Goal: Task Accomplishment & Management: Complete application form

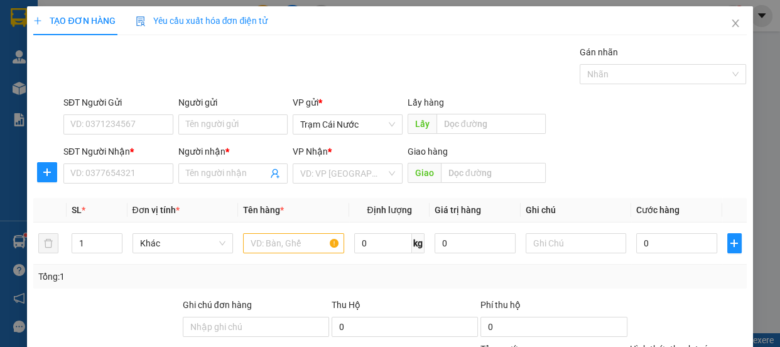
click at [133, 184] on div "SĐT Người Nhận * VD: 0377654321" at bounding box center [118, 166] width 110 height 44
click at [148, 182] on input "SĐT Người Nhận *" at bounding box center [118, 173] width 110 height 20
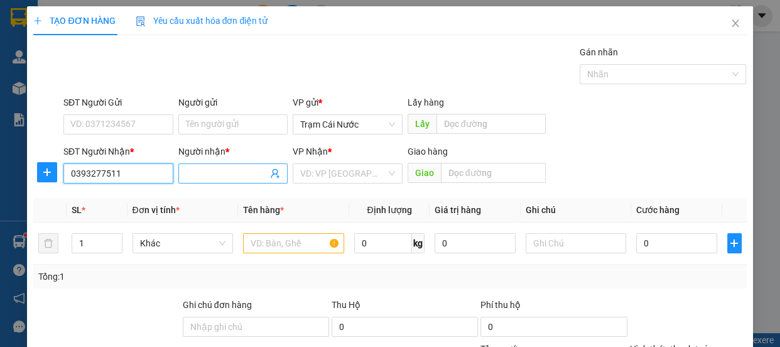
type input "0393277511"
click at [188, 173] on input "Người nhận *" at bounding box center [227, 173] width 82 height 14
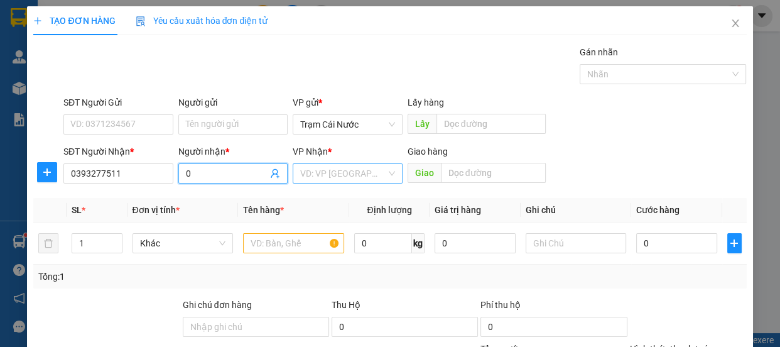
type input "0"
click at [323, 170] on input "search" at bounding box center [343, 173] width 86 height 19
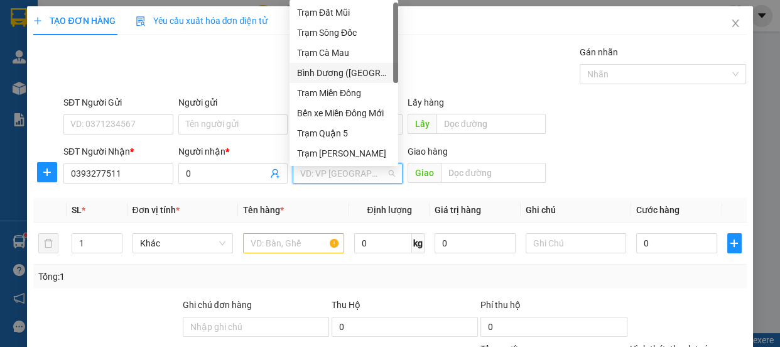
click at [342, 73] on div "Bình Dương ([GEOGRAPHIC_DATA])" at bounding box center [344, 73] width 94 height 14
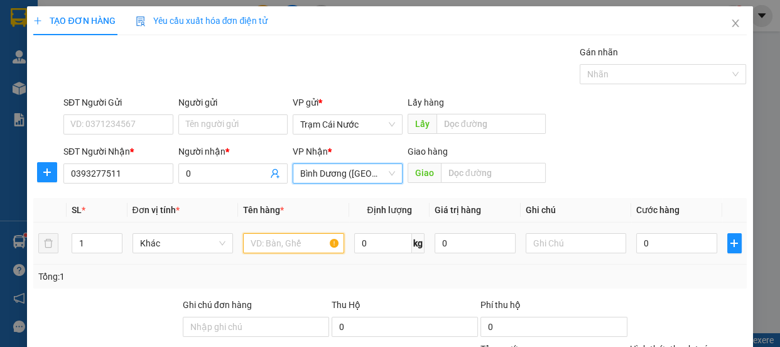
click at [276, 244] on input "text" at bounding box center [293, 243] width 101 height 20
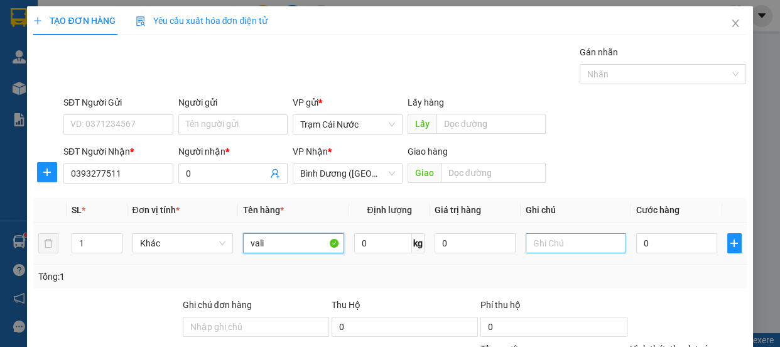
type input "vali"
click at [550, 242] on input "text" at bounding box center [576, 243] width 101 height 20
type input "tp mới bd"
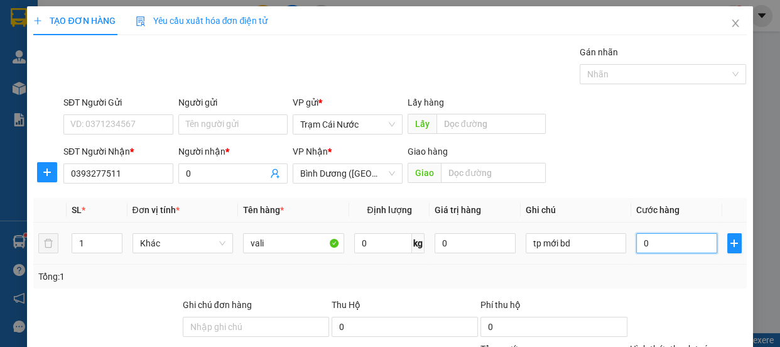
click at [674, 247] on input "0" at bounding box center [676, 243] width 81 height 20
type input "8"
type input "80"
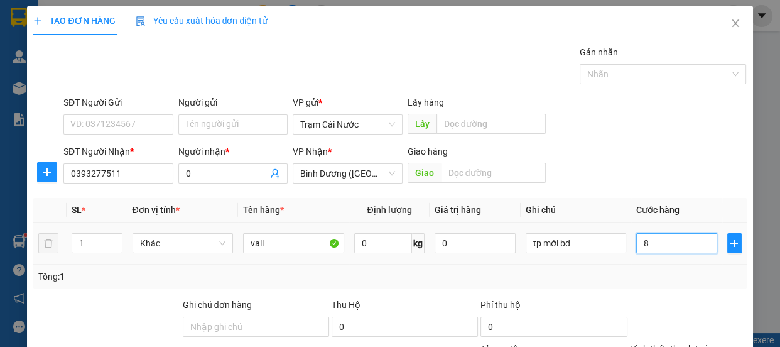
type input "80"
type input "80.000"
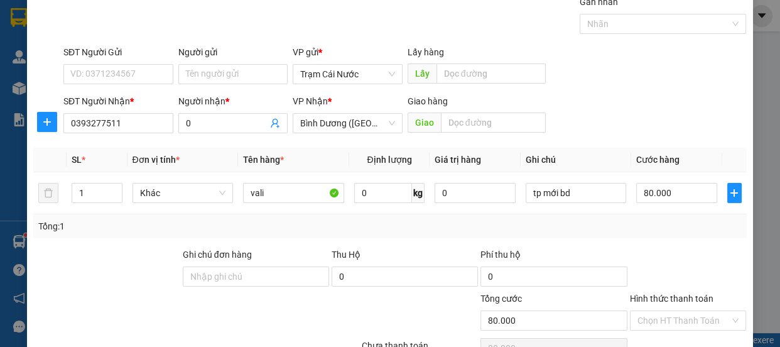
scroll to position [117, 0]
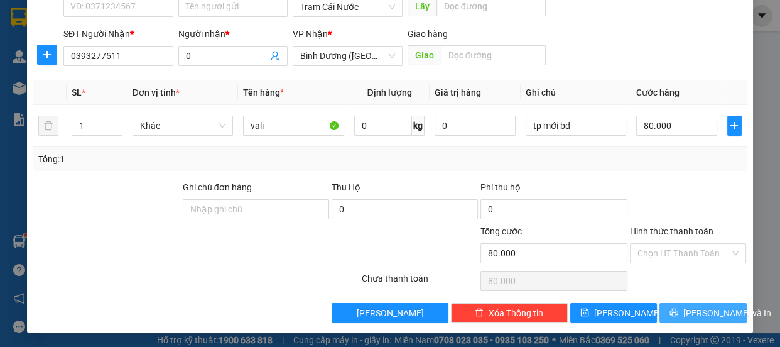
click at [682, 312] on button "[PERSON_NAME] và In" at bounding box center [703, 313] width 87 height 20
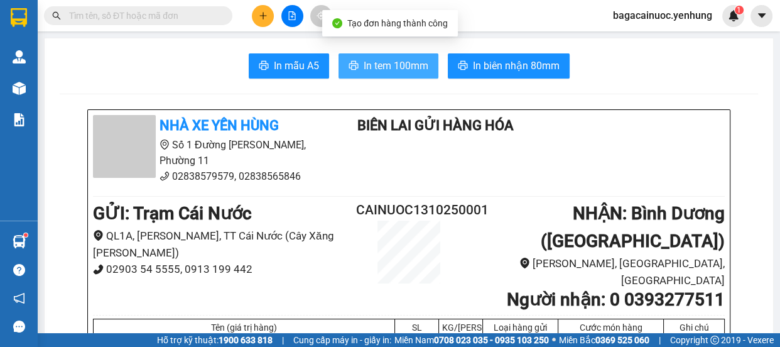
click at [389, 60] on span "In tem 100mm" at bounding box center [396, 66] width 65 height 16
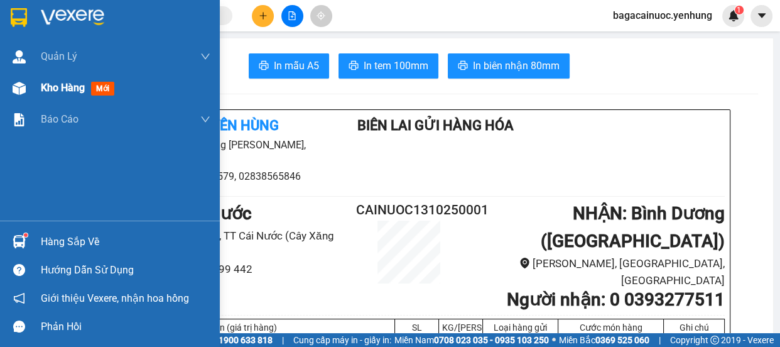
click at [72, 96] on div "Kho hàng mới" at bounding box center [126, 87] width 170 height 31
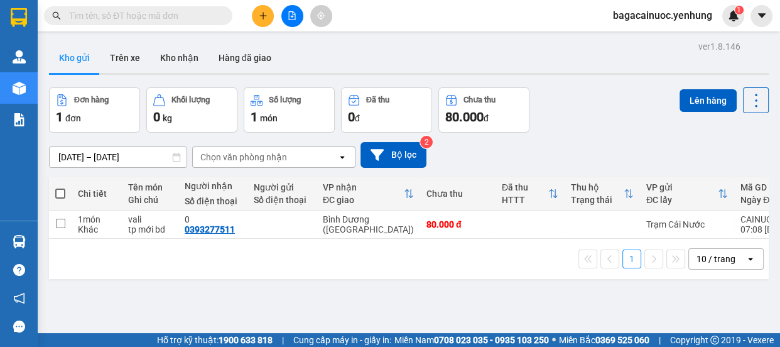
click at [58, 190] on span at bounding box center [60, 193] width 10 height 10
click at [60, 187] on input "checkbox" at bounding box center [60, 187] width 0 height 0
checkbox input "true"
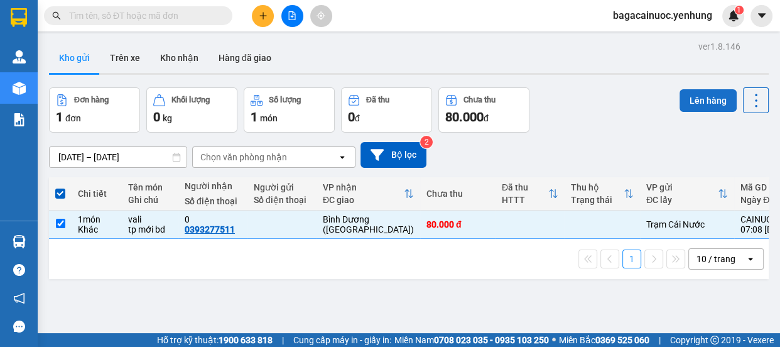
click at [704, 100] on button "Lên hàng" at bounding box center [708, 100] width 57 height 23
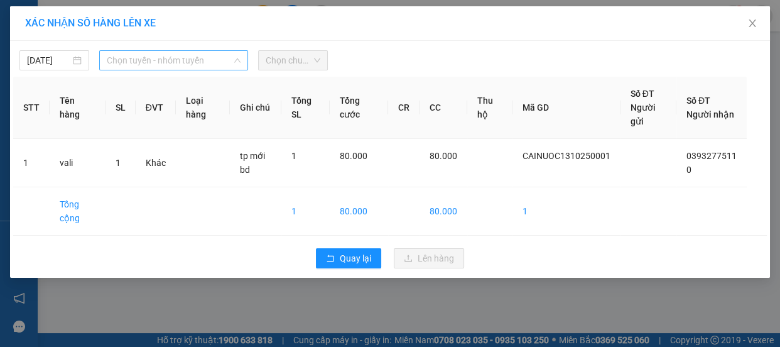
click at [198, 60] on span "Chọn tuyến - nhóm tuyến" at bounding box center [174, 60] width 134 height 19
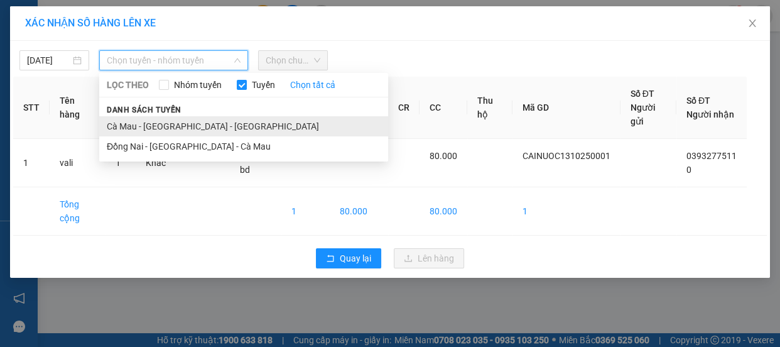
click at [188, 129] on li "Cà Mau - Sài Gòn - Đồng Nai" at bounding box center [243, 126] width 289 height 20
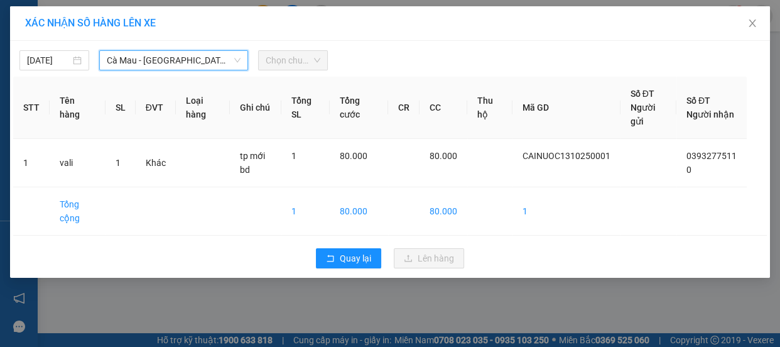
click at [308, 55] on span "Chọn chuyến" at bounding box center [293, 60] width 55 height 19
click at [319, 63] on span "Chọn chuyến" at bounding box center [293, 60] width 55 height 19
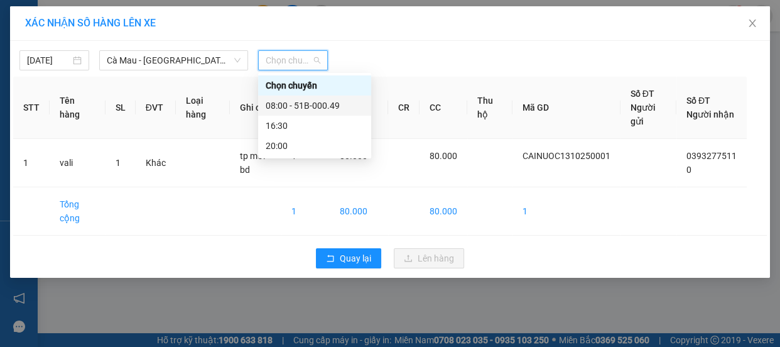
click at [306, 104] on div "08:00 - 51B-000.49" at bounding box center [315, 106] width 98 height 14
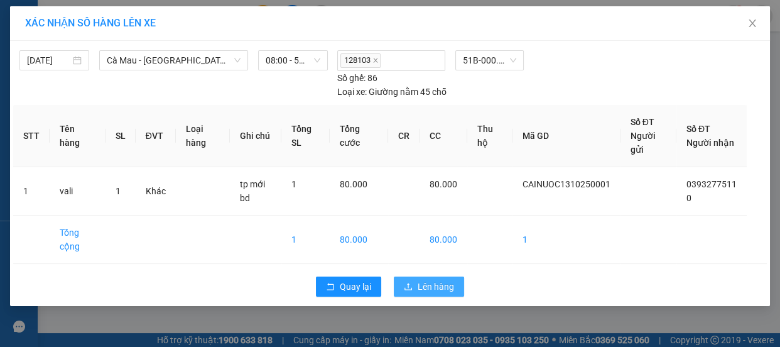
click at [444, 280] on span "Lên hàng" at bounding box center [436, 287] width 36 height 14
